Goal: Task Accomplishment & Management: Manage account settings

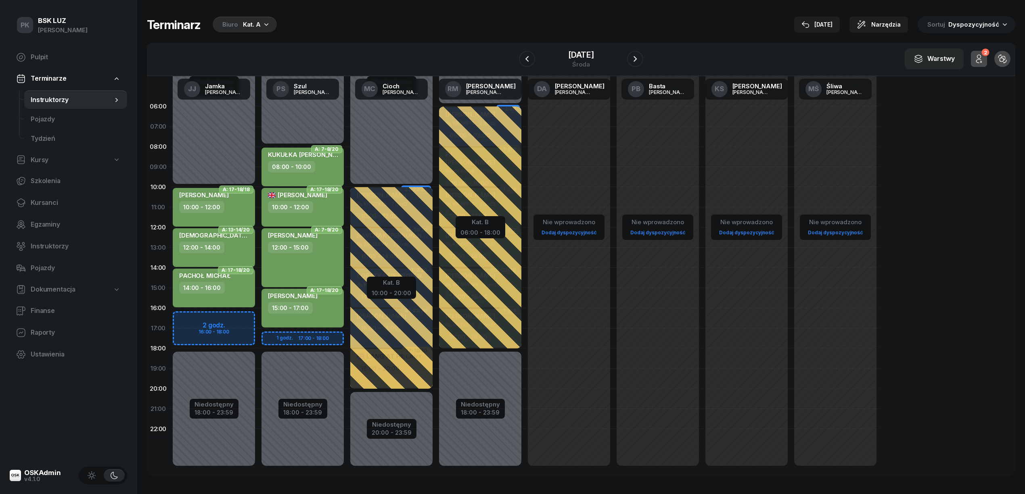
click at [241, 24] on div "Biuro Kat. A" at bounding box center [245, 25] width 64 height 16
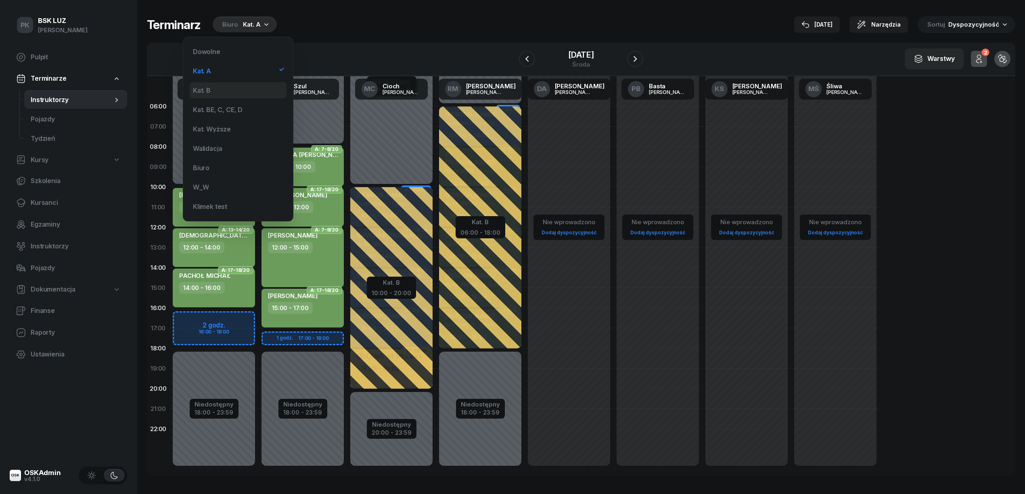
click at [238, 90] on div "Kat. B" at bounding box center [238, 90] width 97 height 16
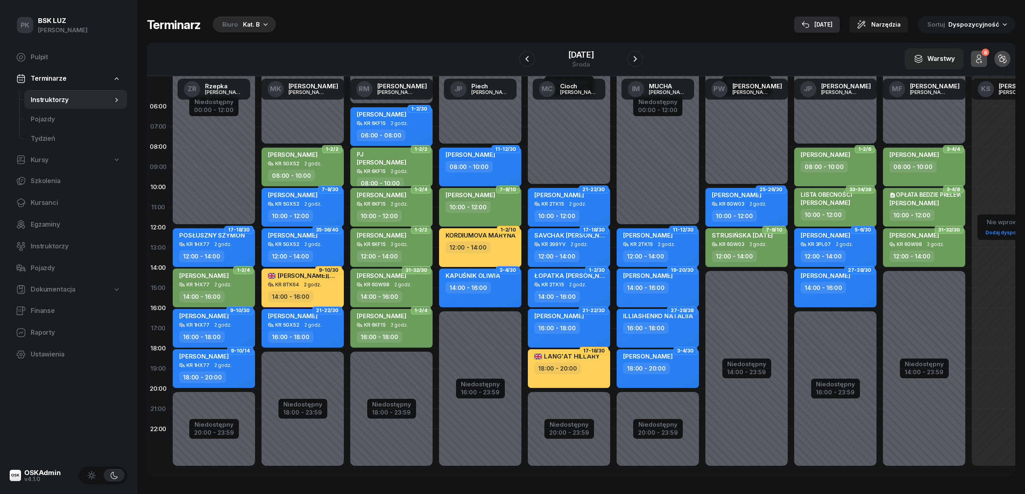
click at [833, 21] on div "23 wrz" at bounding box center [817, 25] width 31 height 10
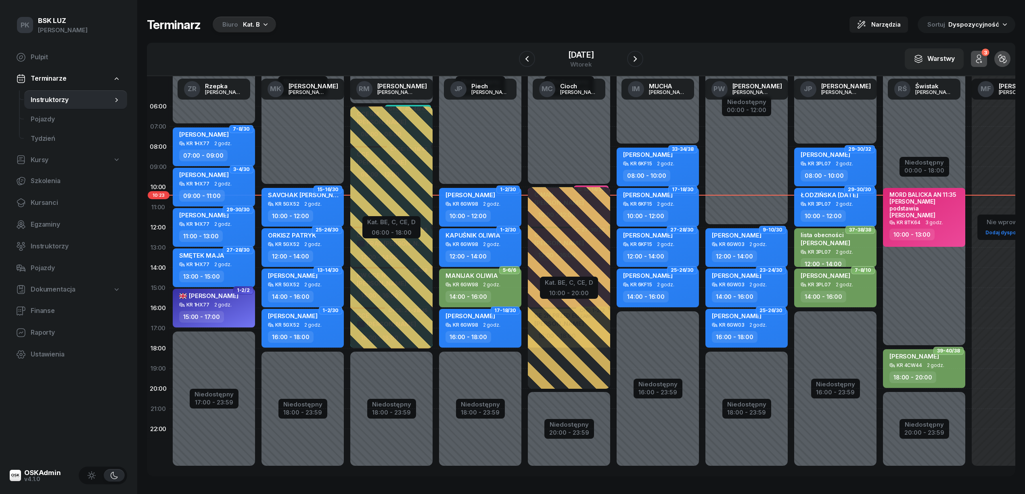
drag, startPoint x: 940, startPoint y: 204, endPoint x: 1032, endPoint y: 54, distance: 176.4
click at [1025, 117] on html "PK Piotr PK BSK LUZ Piotr Klimek Pulpit Terminarze Instruktorzy Pojazdy Tydzień…" at bounding box center [512, 247] width 1025 height 494
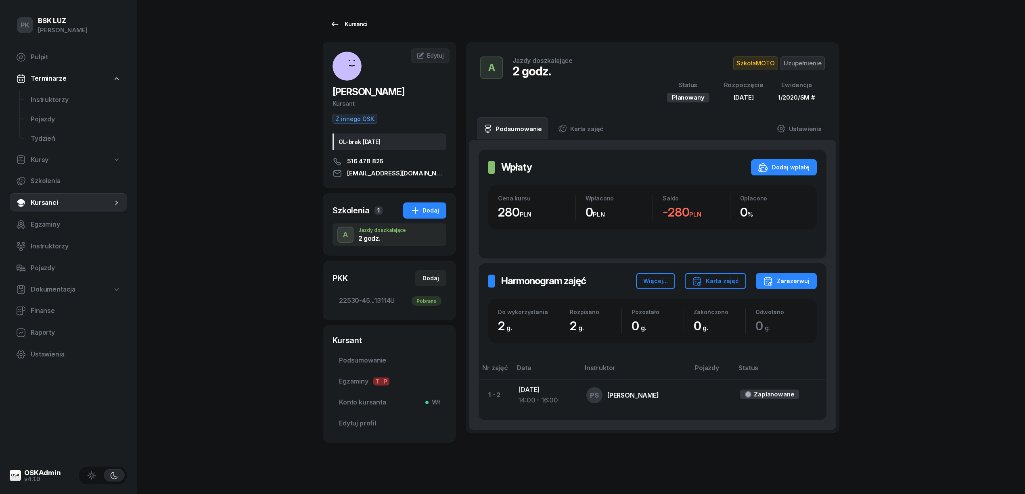
click at [346, 23] on div "Kursanci" at bounding box center [348, 24] width 37 height 10
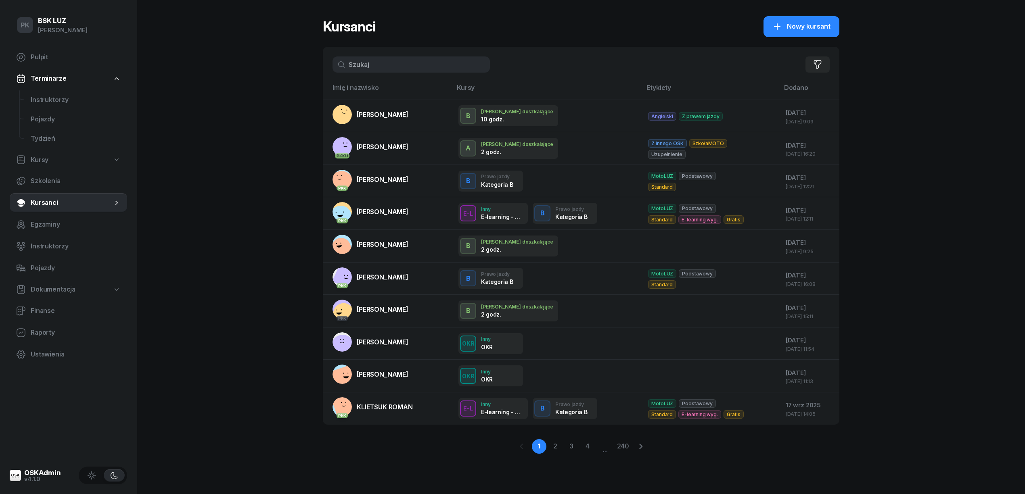
drag, startPoint x: 244, startPoint y: 63, endPoint x: 232, endPoint y: 65, distance: 12.3
click at [232, 65] on div "PK BSK LUZ Piotr Klimek Pulpit Terminarze Instruktorzy Pojazdy Tydzień Kursy Sz…" at bounding box center [512, 247] width 1025 height 494
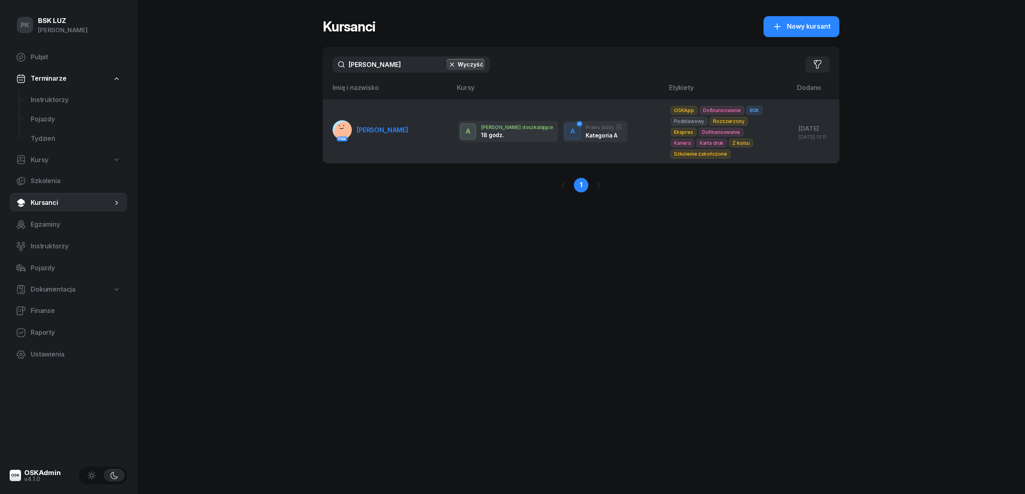
type input "macieja"
click at [383, 136] on link "PKK MACIEJASZ KRZYSZTOF" at bounding box center [371, 129] width 76 height 19
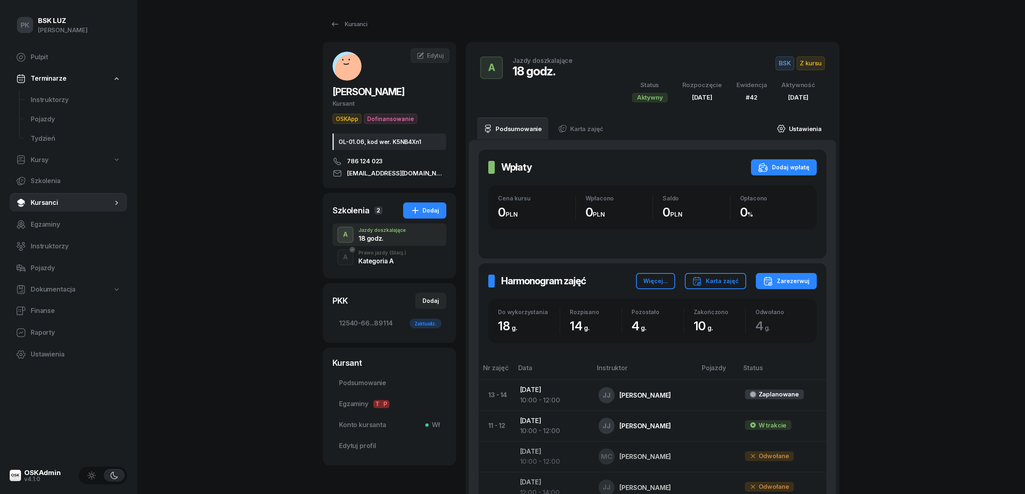
click at [818, 130] on link "Ustawienia" at bounding box center [799, 128] width 58 height 23
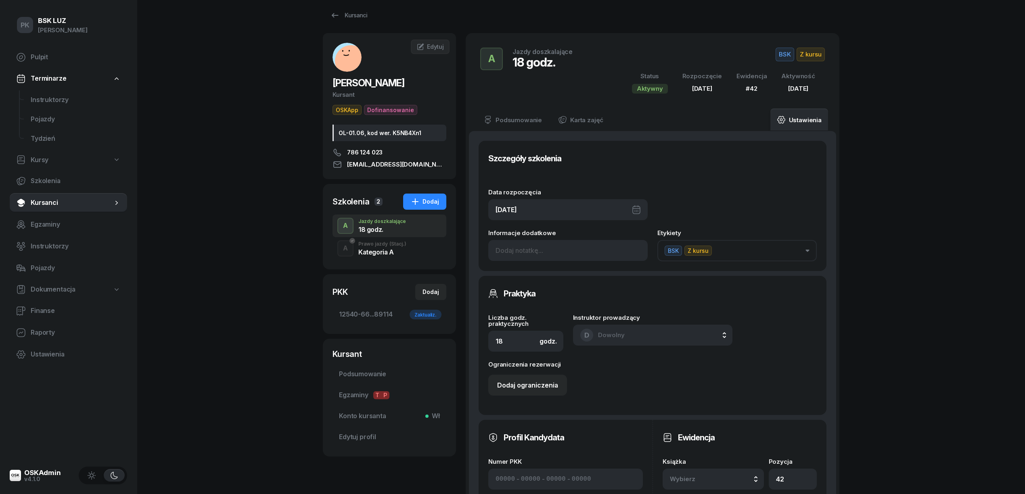
scroll to position [269, 0]
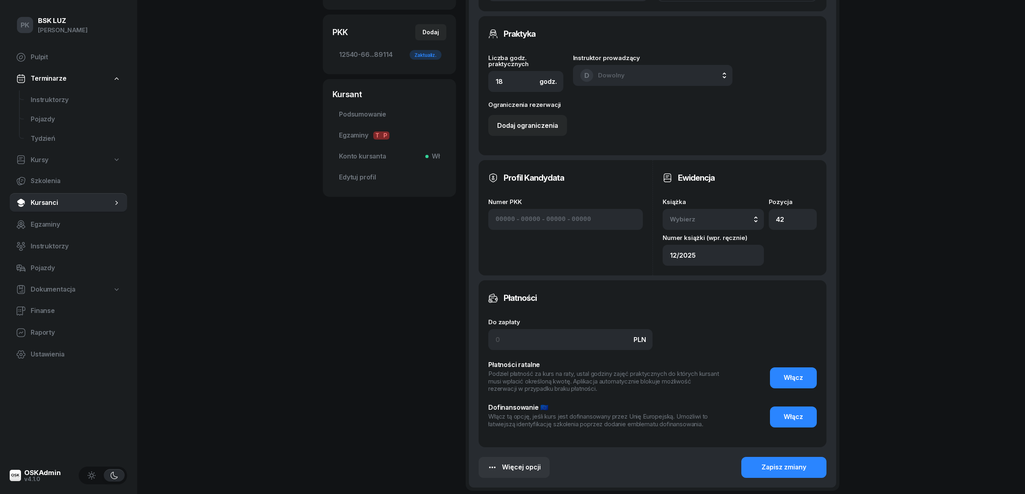
click at [747, 216] on div "Wybierz" at bounding box center [713, 219] width 87 height 10
click at [719, 278] on div "12/2025" at bounding box center [722, 274] width 95 height 10
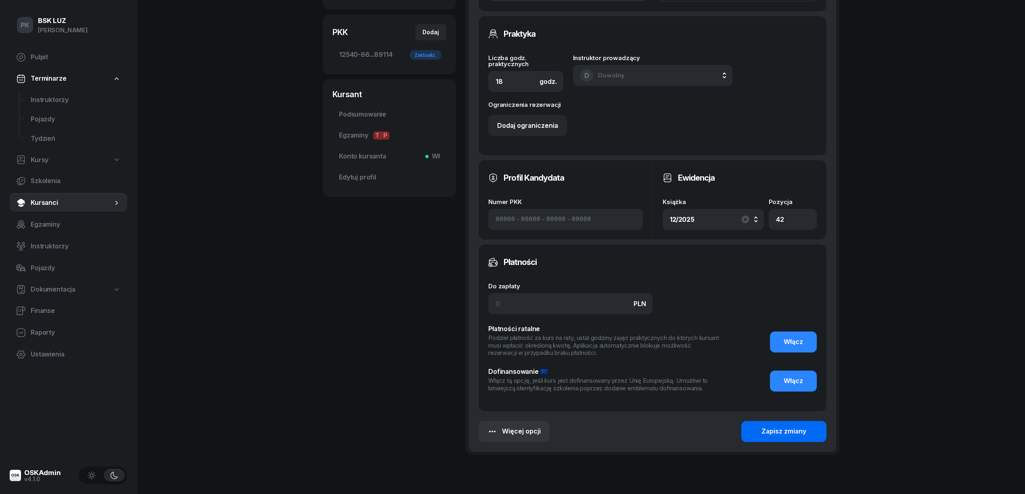
click at [790, 435] on div "Zapisz zmiany" at bounding box center [784, 432] width 45 height 10
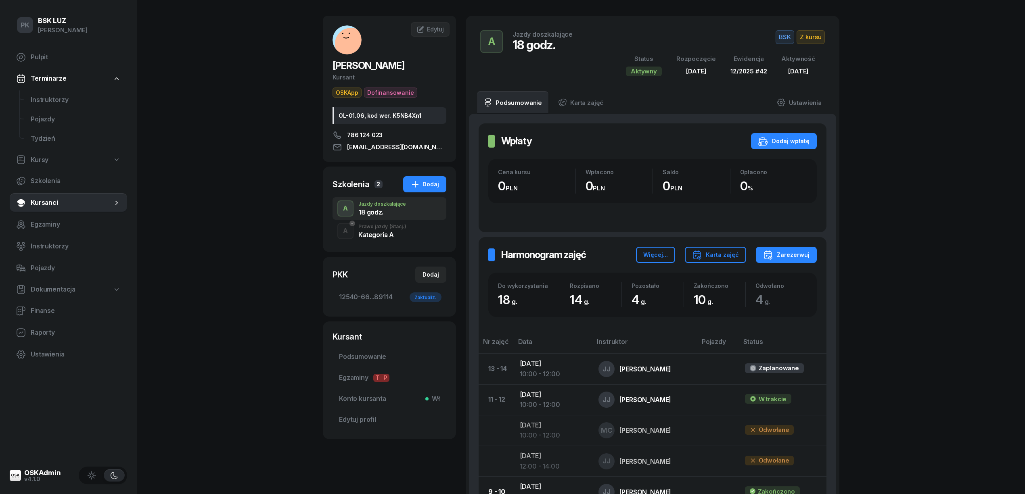
scroll to position [0, 0]
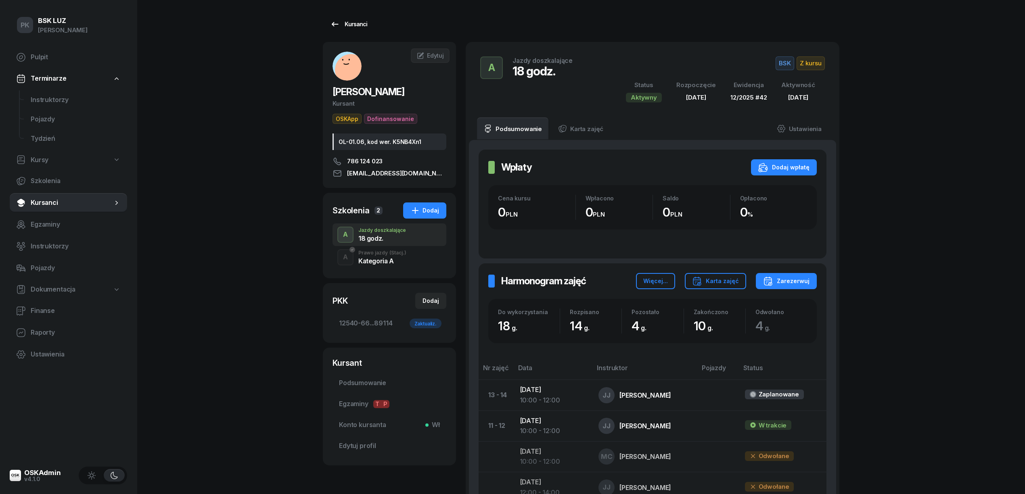
click at [353, 23] on div "Kursanci" at bounding box center [348, 24] width 37 height 10
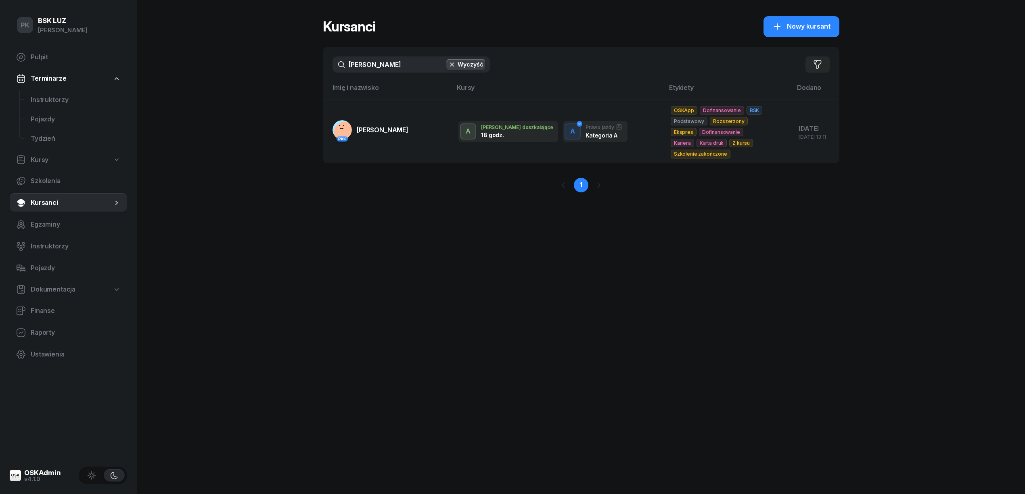
click at [261, 67] on div "PK BSK LUZ Piotr Klimek Pulpit Terminarze Instruktorzy Pojazdy Tydzień Kursy Sz…" at bounding box center [512, 247] width 1025 height 494
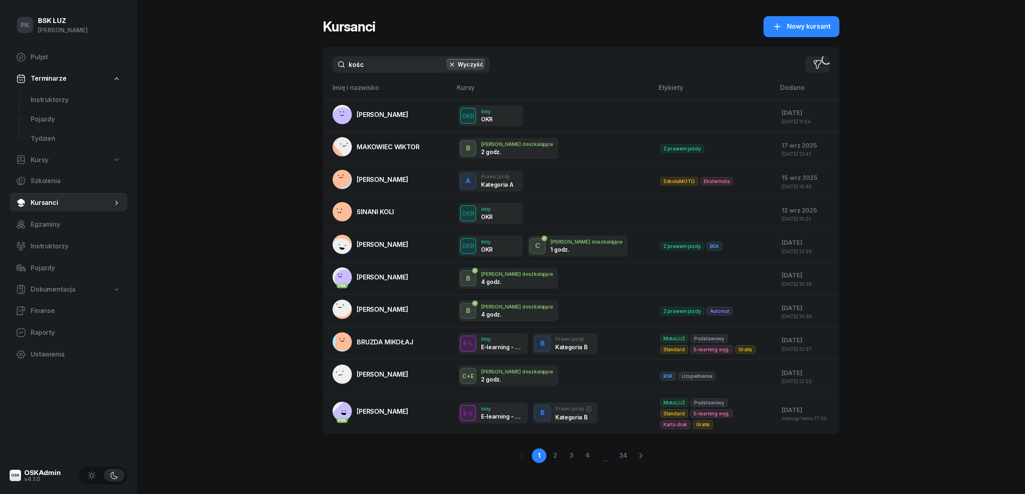
type input "kości"
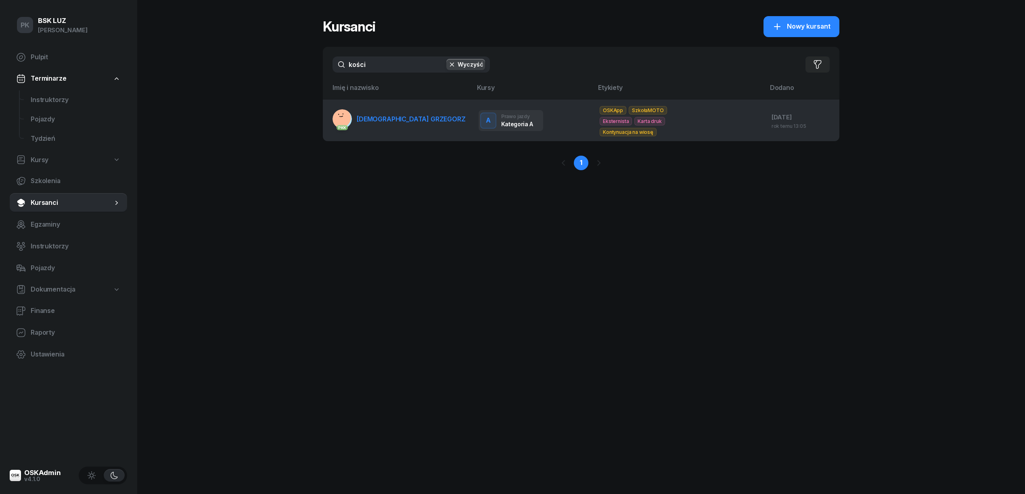
click at [375, 118] on span "KOŚCIÓŁEK GRZEGORZ" at bounding box center [411, 119] width 109 height 8
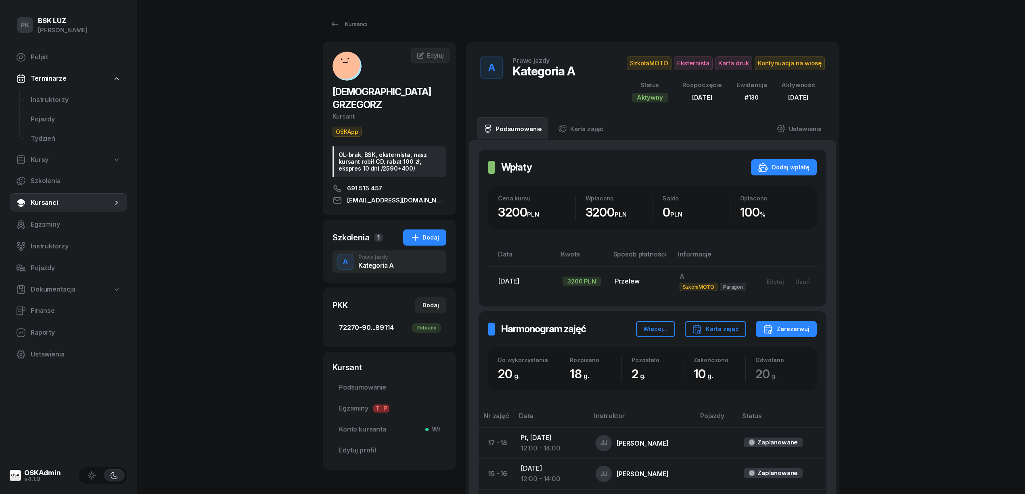
click at [378, 323] on span "72270-90...89114 Pobrano" at bounding box center [389, 328] width 101 height 10
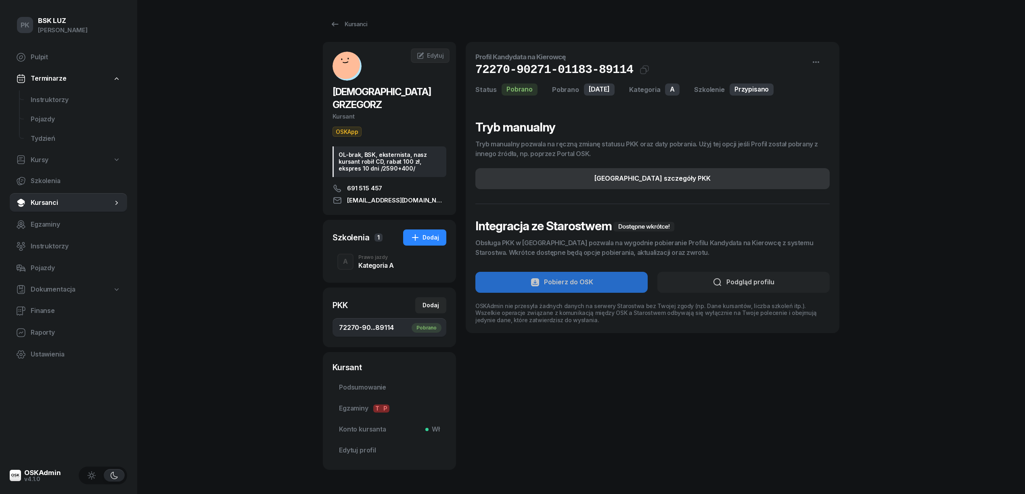
click at [718, 179] on button "Edytuj szczegóły PKK" at bounding box center [652, 178] width 354 height 21
select select "A"
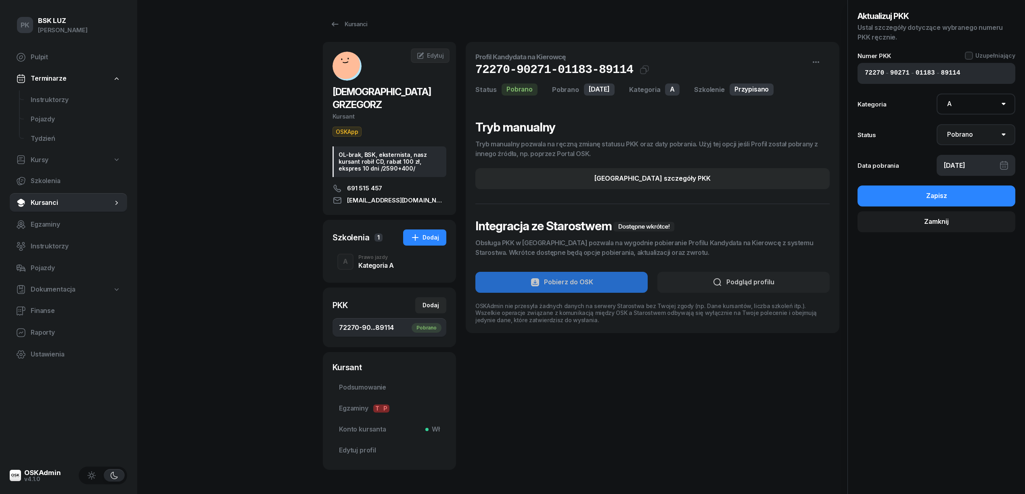
click at [976, 139] on select "Nie pobrano Pobrano Zwrócono Zaktualizowano" at bounding box center [976, 134] width 79 height 21
select select "UpdateAndReturn"
click at [937, 124] on select "Nie pobrano Pobrano Zwrócono Zaktualizowano" at bounding box center [976, 134] width 79 height 21
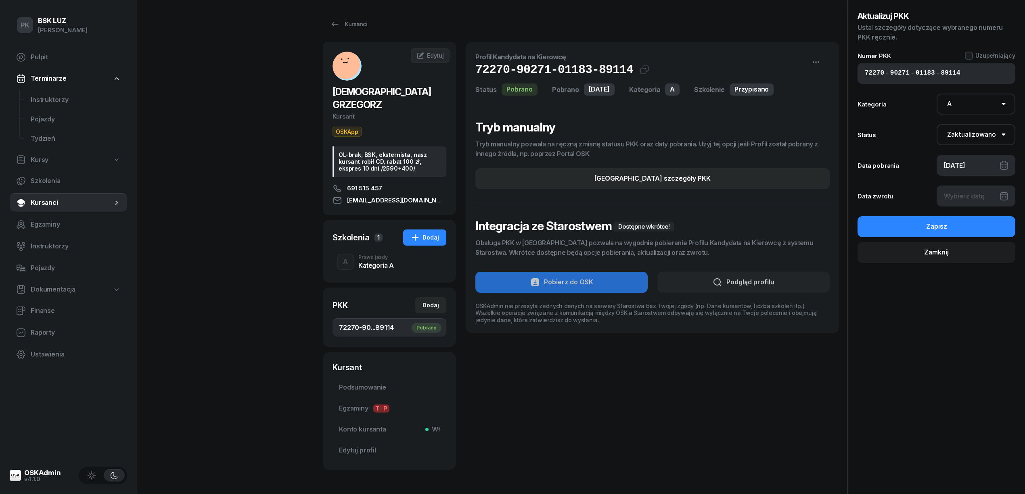
click at [957, 196] on div at bounding box center [976, 196] width 79 height 21
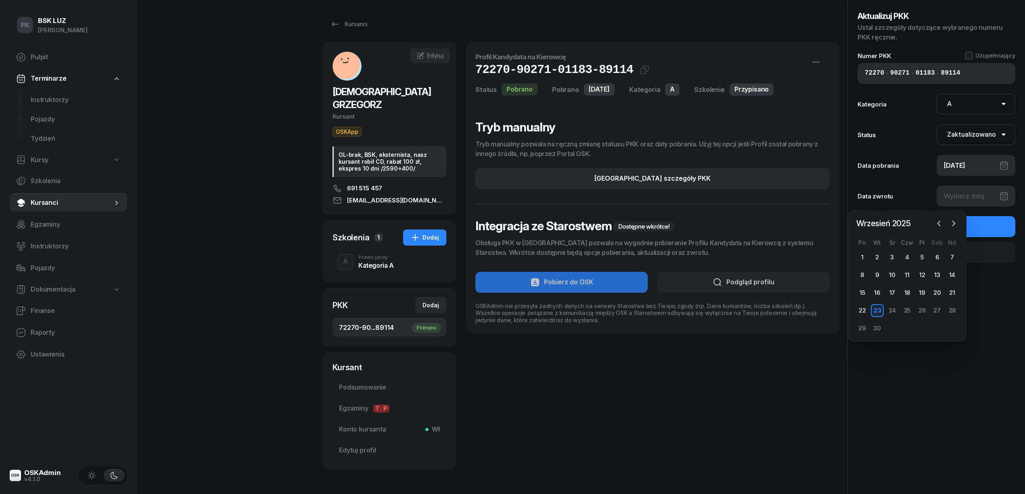
click at [879, 309] on div "23" at bounding box center [877, 310] width 13 height 13
type input "23/09/2025"
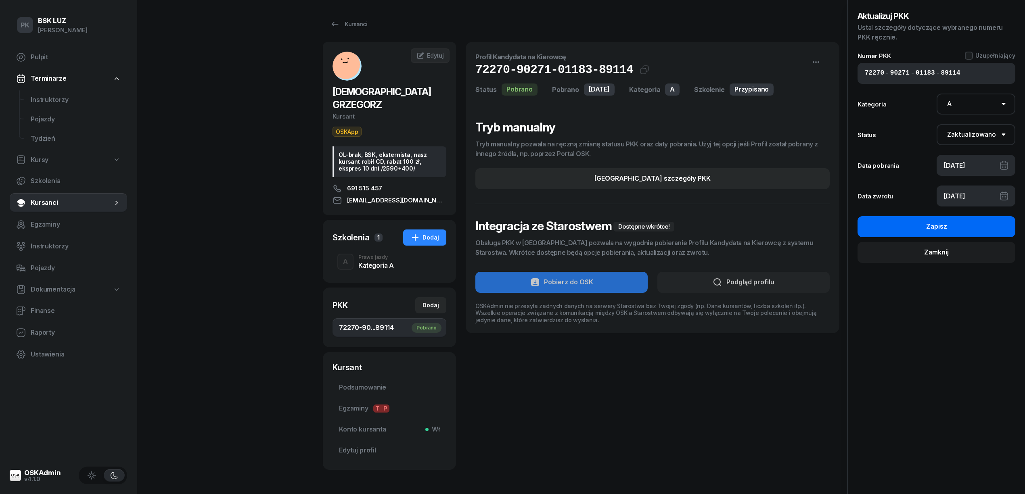
click at [931, 225] on div "Zapisz" at bounding box center [936, 227] width 21 height 10
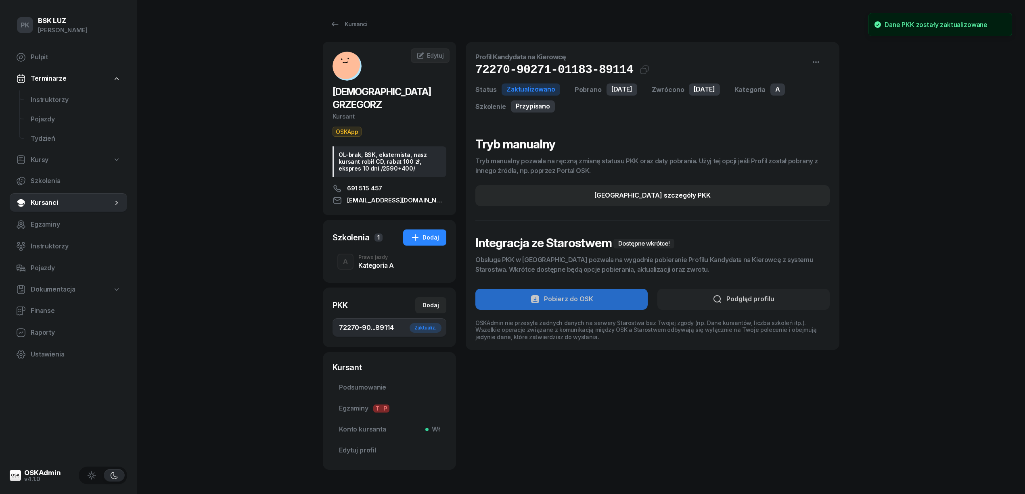
click at [373, 323] on span "72270-90...89114 Zaktualiz." at bounding box center [389, 328] width 101 height 10
click at [366, 383] on span "Podsumowanie" at bounding box center [389, 388] width 101 height 10
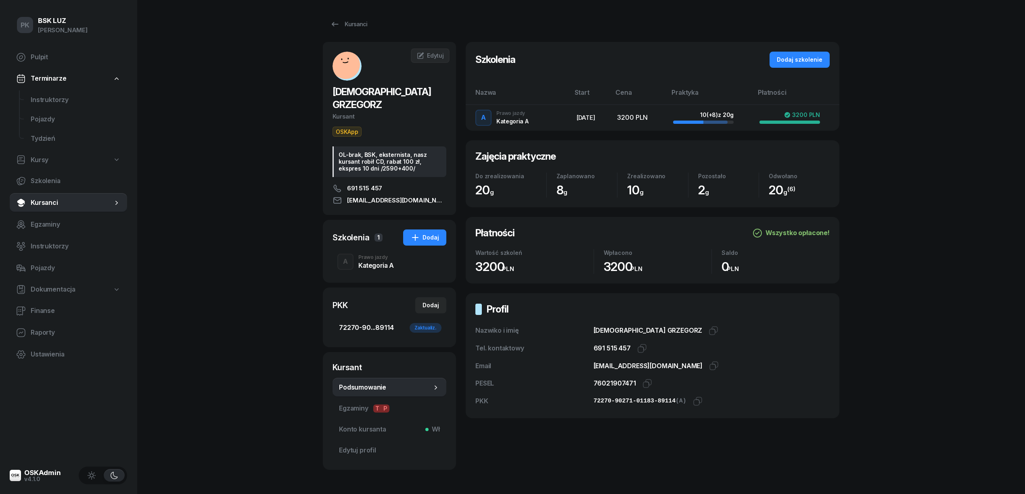
click at [364, 323] on span "72270-90...89114 Zaktualiz." at bounding box center [389, 328] width 101 height 10
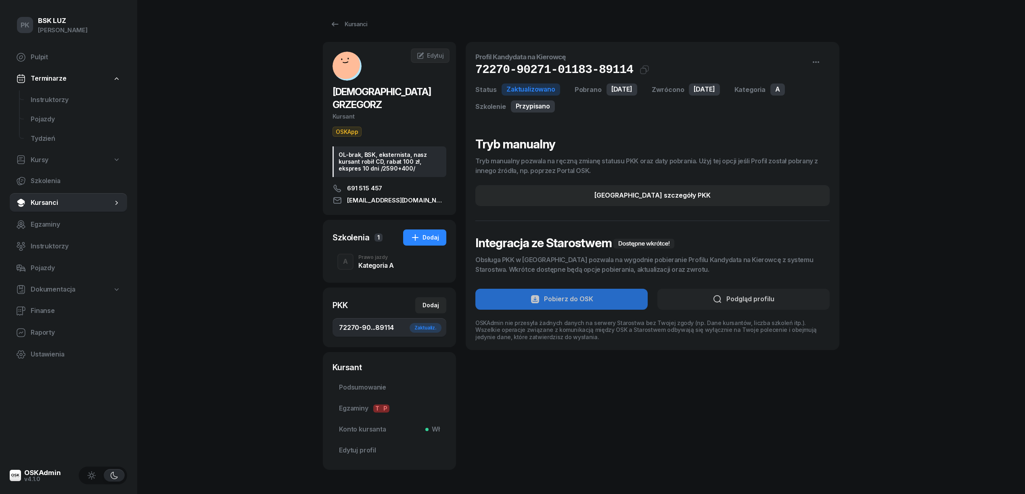
click at [365, 262] on div "Kategoria A" at bounding box center [376, 265] width 36 height 6
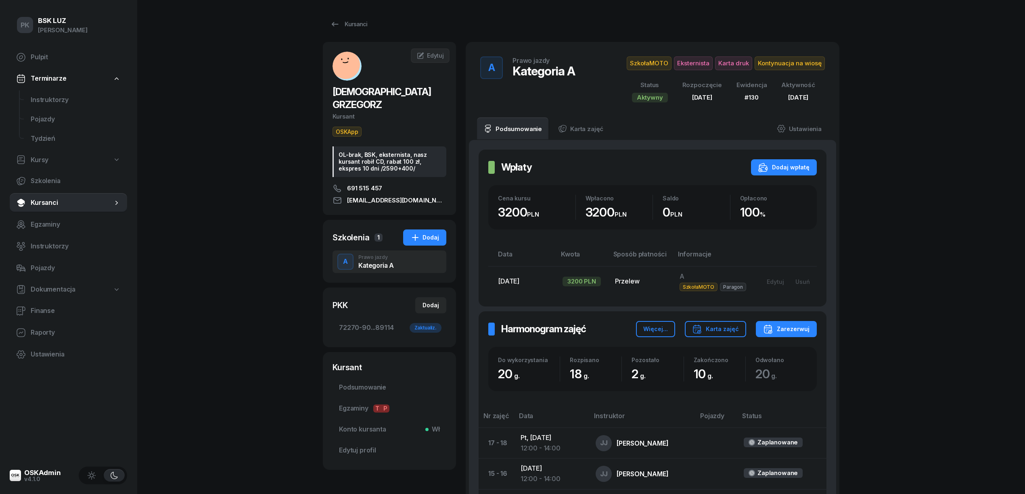
click at [790, 67] on span "Kontynuacja na wiosę" at bounding box center [790, 64] width 70 height 14
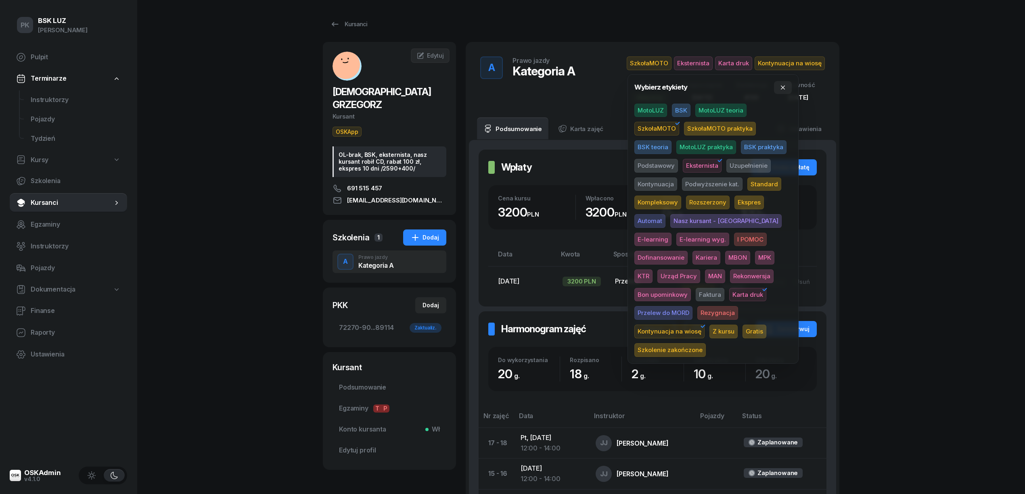
click at [706, 343] on span "Szkolenie zakończone" at bounding box center [669, 350] width 71 height 14
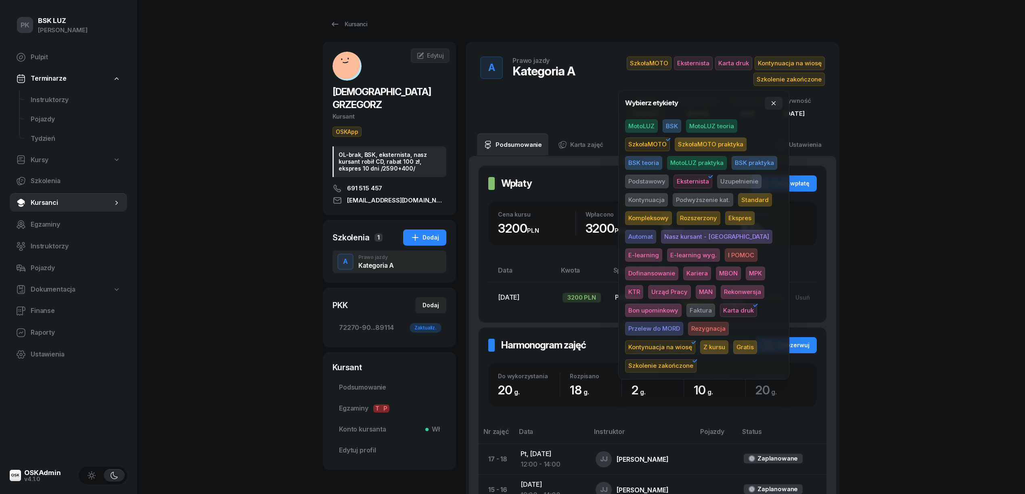
click at [695, 341] on span "Kontynuacja na wiosę" at bounding box center [660, 348] width 70 height 14
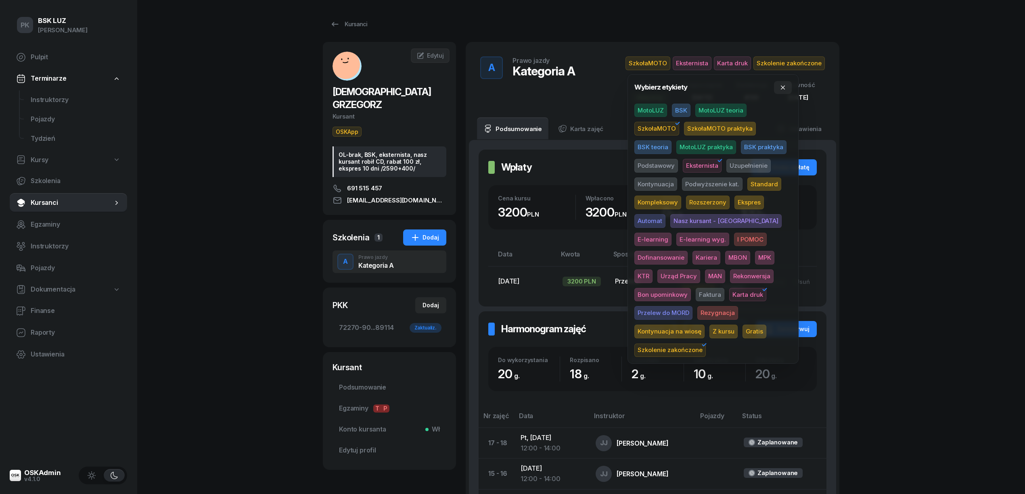
click at [895, 268] on div "PK BSK LUZ Piotr Klimek Pulpit Terminarze Instruktorzy Pojazdy Tydzień Kursy Sz…" at bounding box center [512, 499] width 1025 height 998
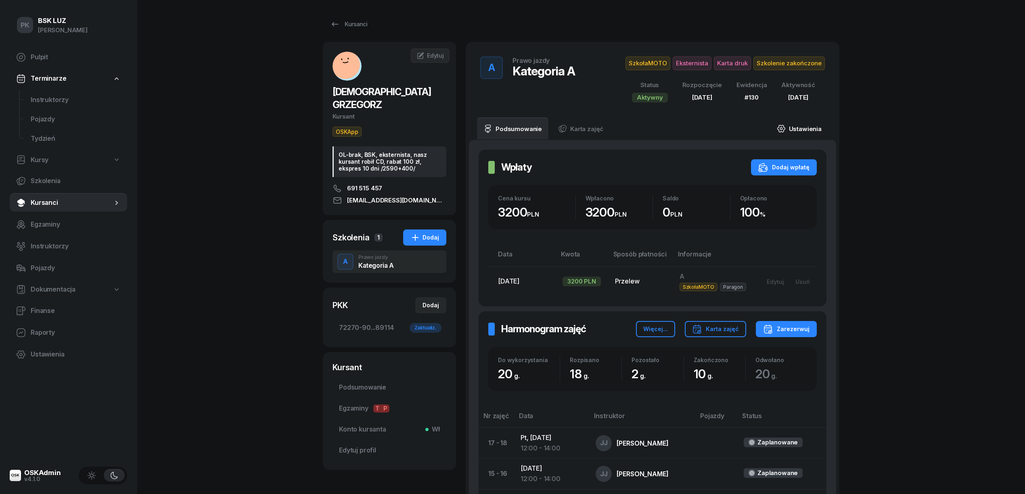
click at [806, 131] on link "Ustawienia" at bounding box center [799, 128] width 58 height 23
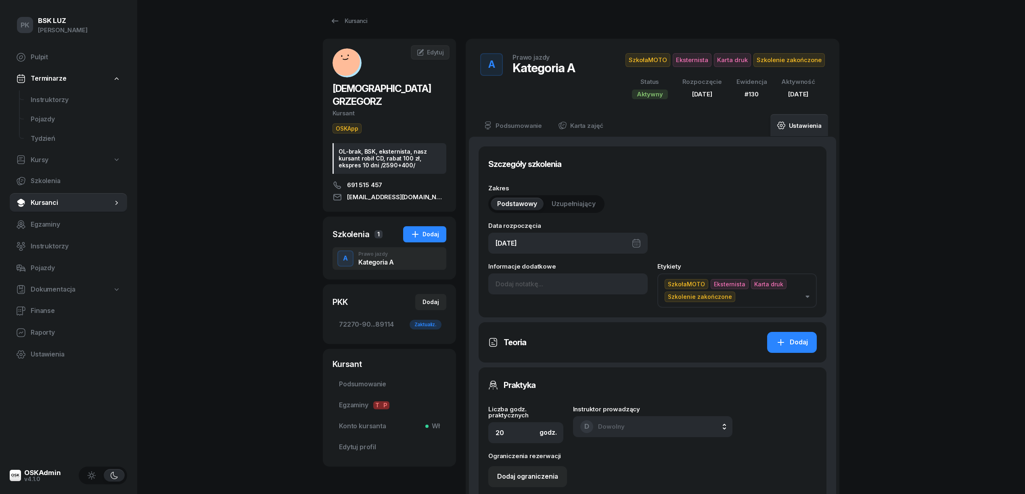
scroll to position [215, 0]
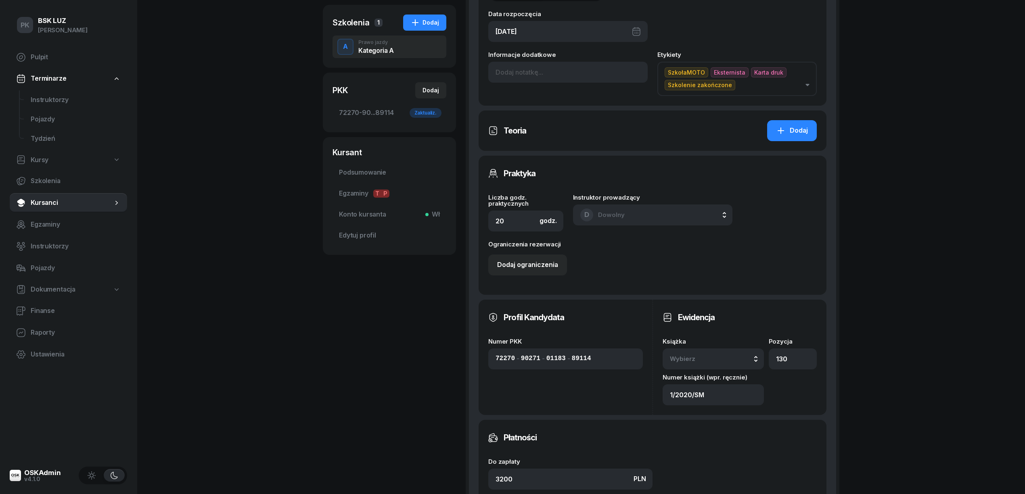
click at [738, 358] on div "Wybierz" at bounding box center [713, 359] width 87 height 10
click at [718, 333] on div "1/2020/SM" at bounding box center [722, 334] width 95 height 10
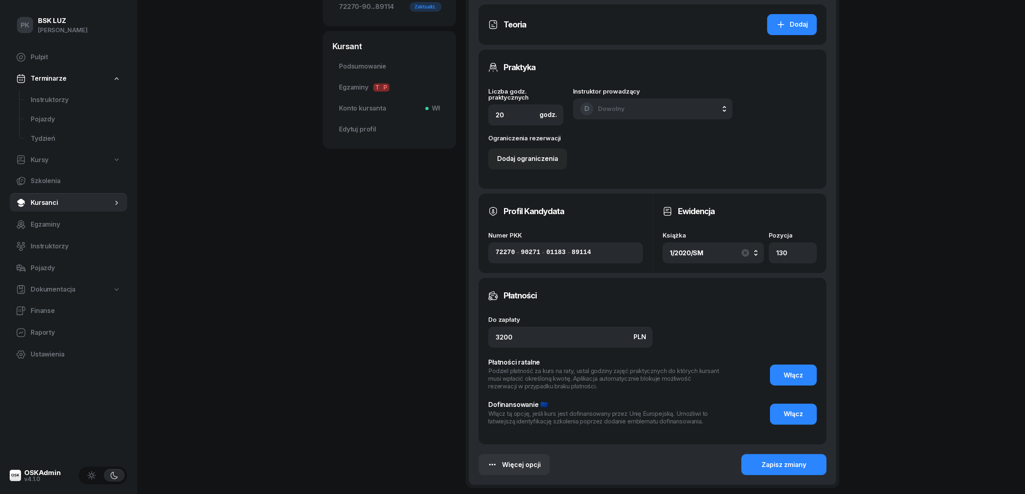
scroll to position [394, 0]
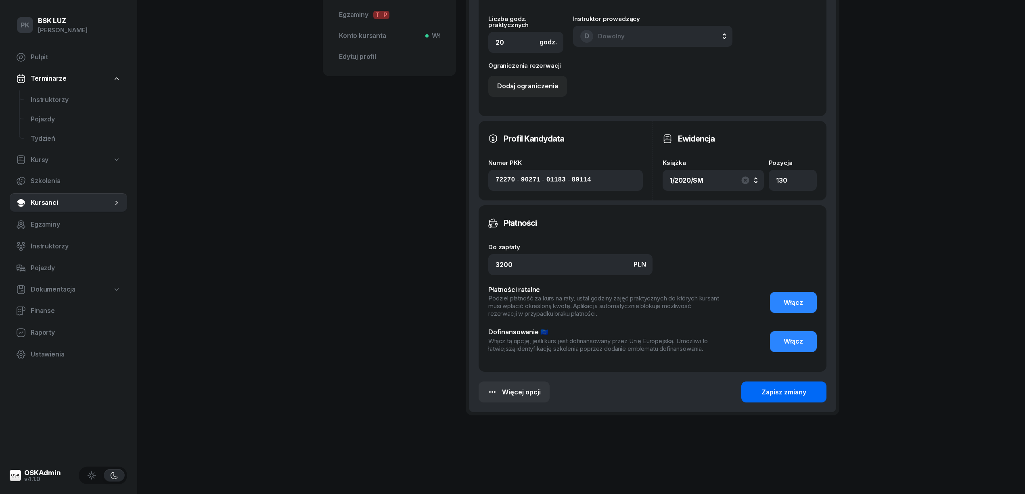
click at [795, 391] on div "Zapisz zmiany" at bounding box center [784, 392] width 45 height 10
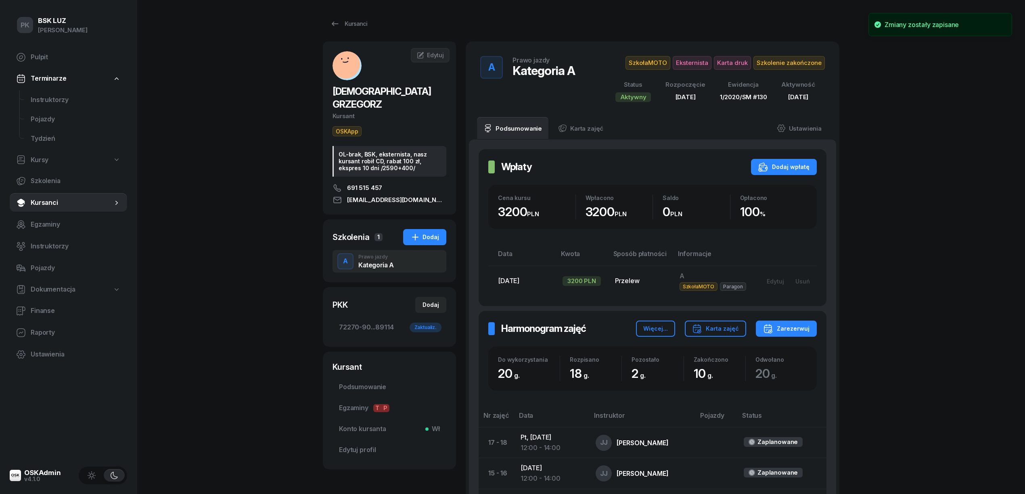
scroll to position [0, 0]
click at [809, 123] on link "Ustawienia" at bounding box center [799, 128] width 58 height 23
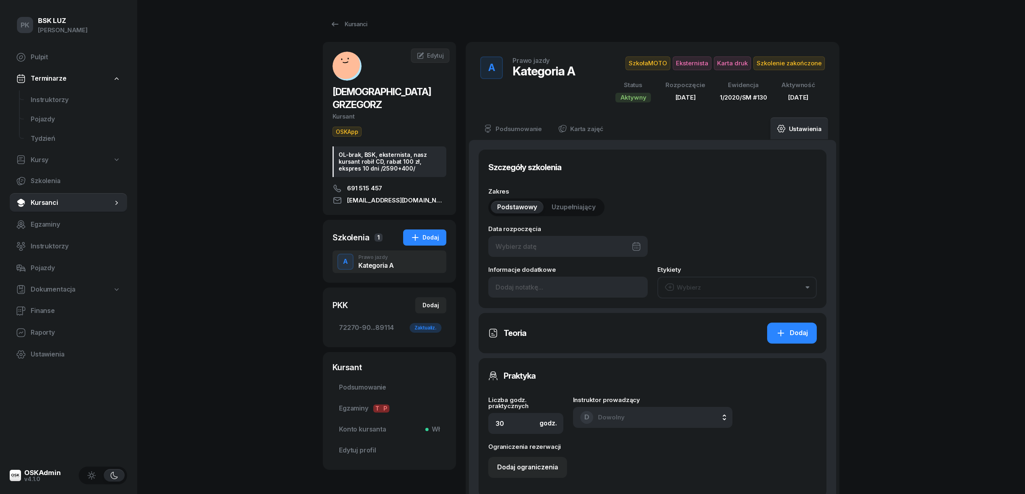
type input "25/08/2025"
type input "20"
type input "72270"
type input "90271"
type input "01183"
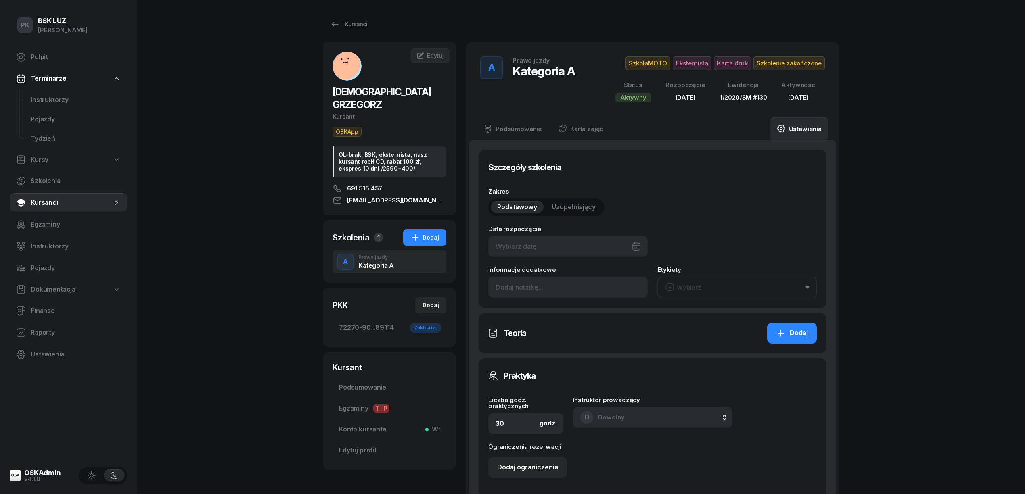
type input "89114"
type input "130"
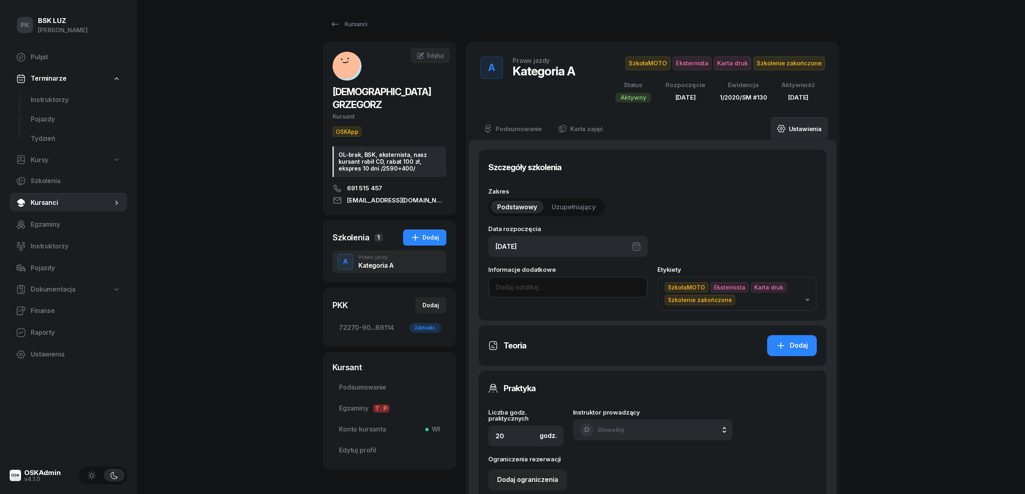
click at [517, 287] on input at bounding box center [567, 287] width 159 height 21
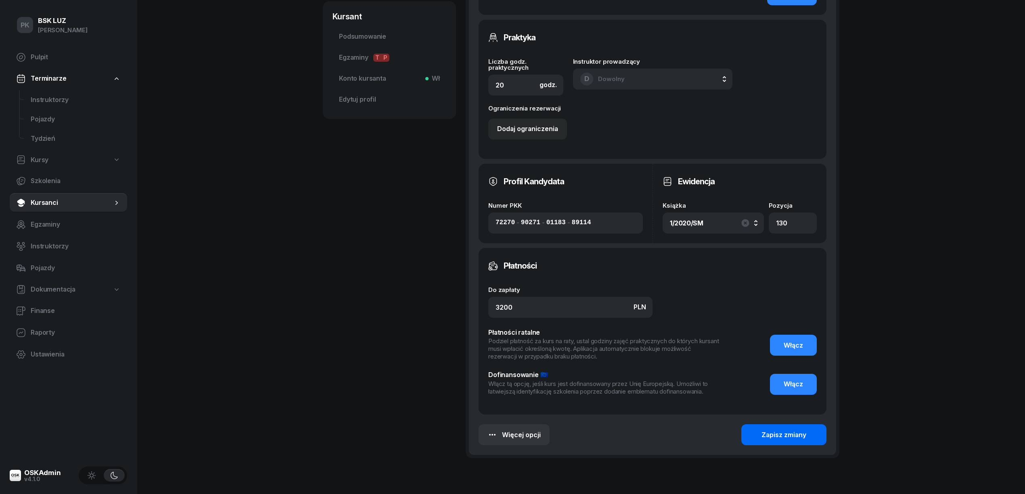
scroll to position [394, 0]
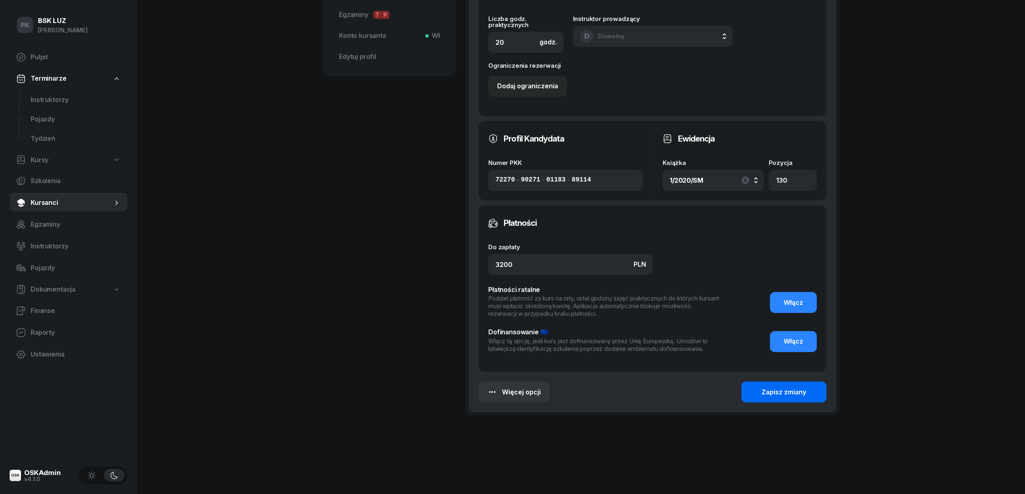
type input "Zaśw. nr"
click at [762, 396] on div "Zapisz zmiany" at bounding box center [784, 392] width 45 height 10
